Goal: Browse casually

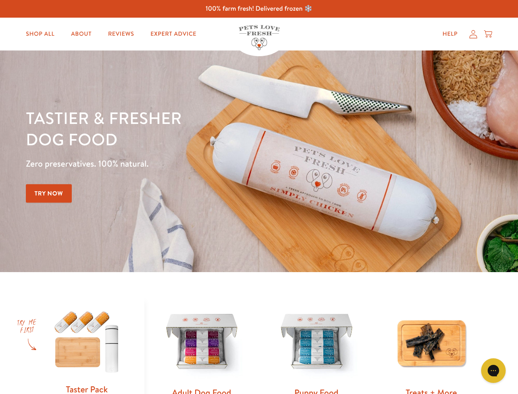
click at [259, 197] on div "Tastier & fresher dog food Zero preservatives. 100% natural. Try Now" at bounding box center [181, 161] width 311 height 108
click at [494, 371] on icon "Gorgias live chat" at bounding box center [494, 370] width 8 height 8
